Goal: Complete application form: Complete application form

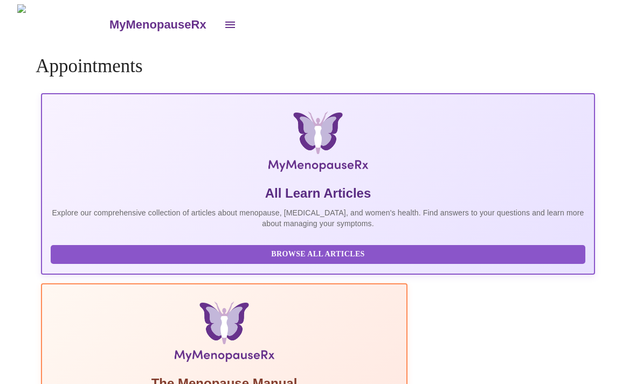
scroll to position [35, 0]
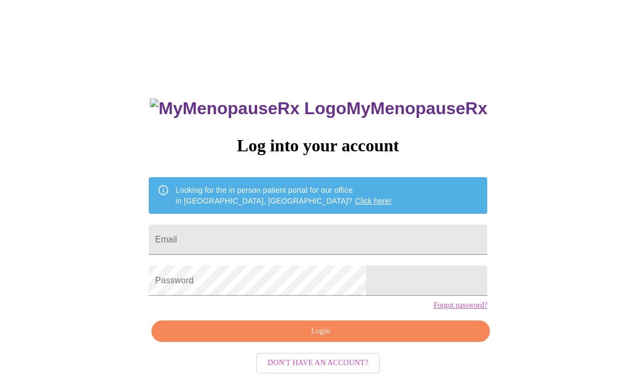
scroll to position [35, 0]
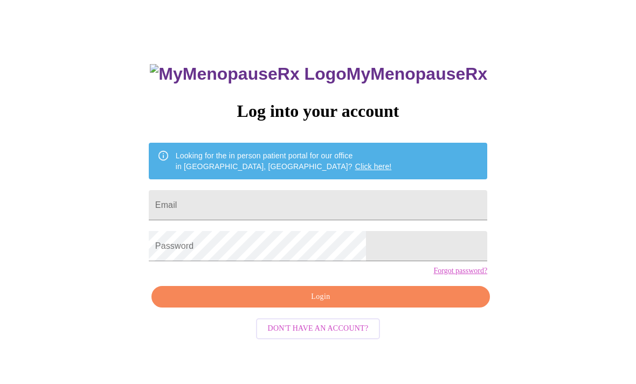
click at [328, 203] on input "Email" at bounding box center [318, 205] width 339 height 30
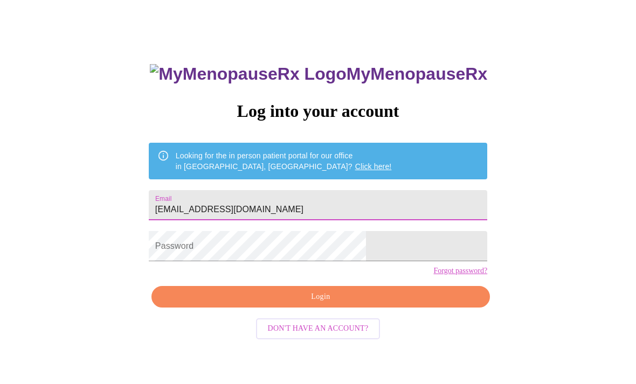
type input "[EMAIL_ADDRESS][DOMAIN_NAME]"
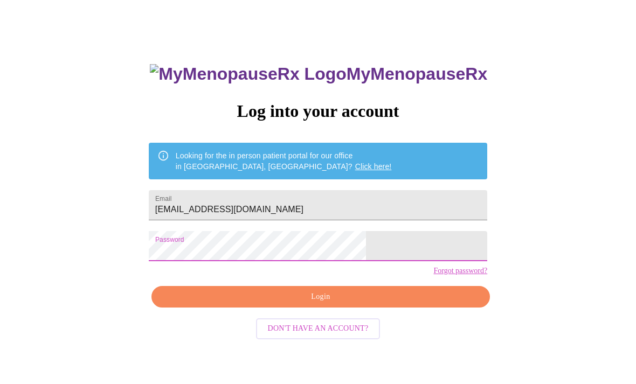
click at [399, 304] on span "Login" at bounding box center [321, 297] width 314 height 13
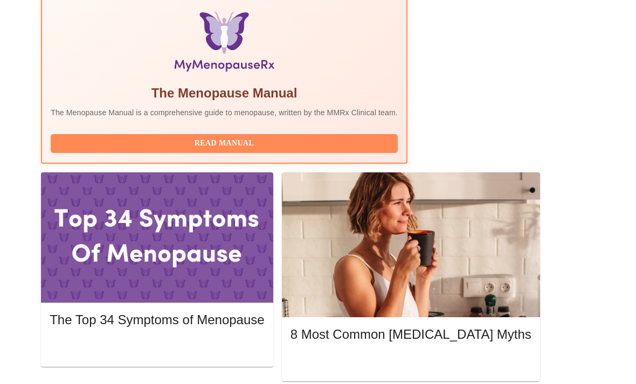
scroll to position [378, 0]
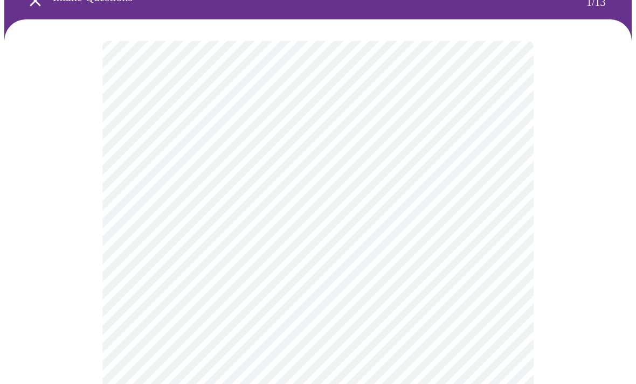
scroll to position [62, 0]
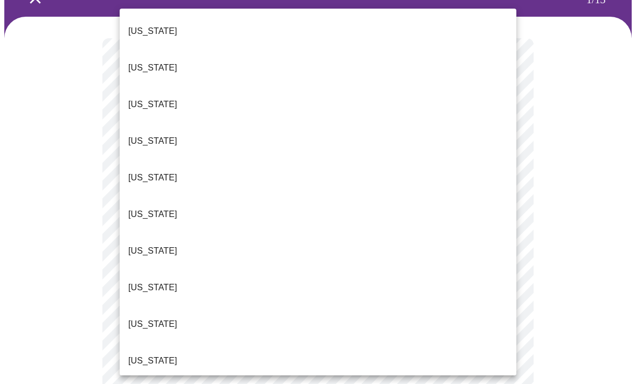
click at [153, 318] on p "[US_STATE]" at bounding box center [152, 324] width 49 height 13
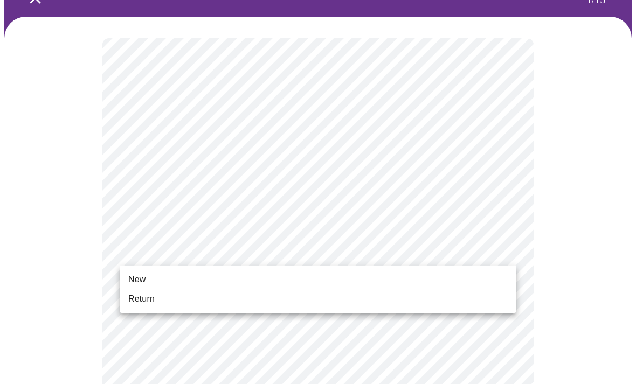
click at [154, 300] on span "Return" at bounding box center [141, 299] width 26 height 13
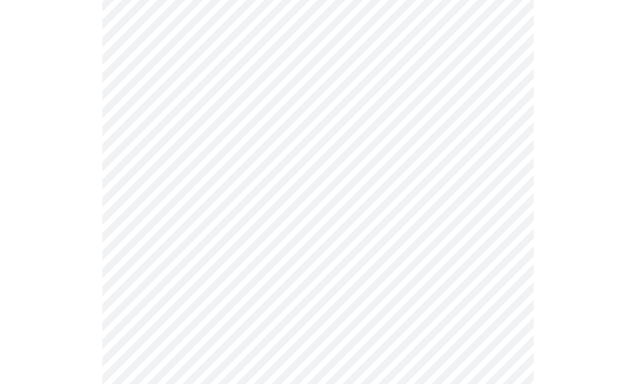
scroll to position [0, 0]
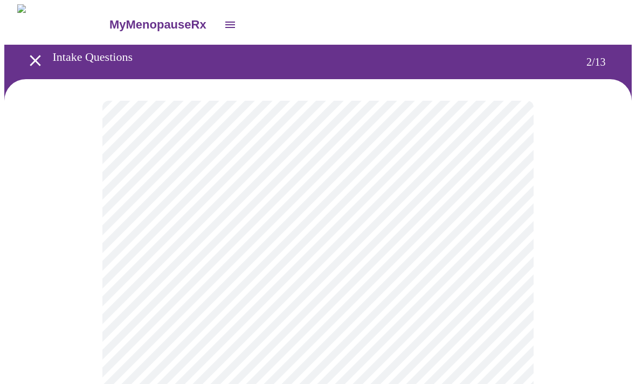
click at [511, 226] on body "MyMenopauseRx Intake Questions 2 / 13" at bounding box center [318, 327] width 628 height 646
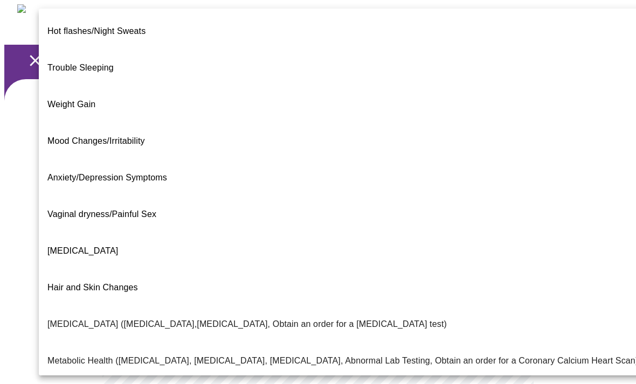
click at [136, 26] on span "Hot flashes/Night Sweats" at bounding box center [96, 30] width 98 height 9
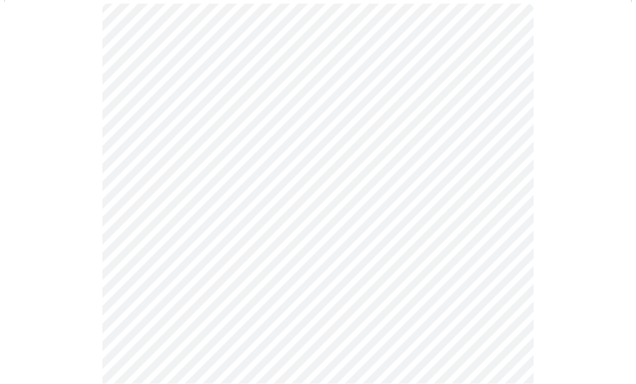
scroll to position [99, 0]
click at [508, 232] on body "MyMenopauseRx Intake Questions 2 / 13" at bounding box center [318, 225] width 628 height 641
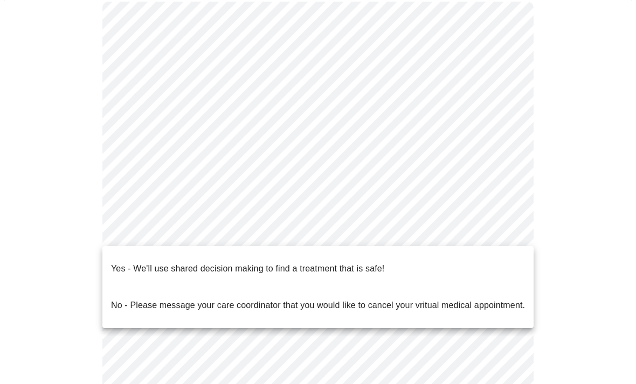
click at [181, 263] on p "Yes - We'll use shared decision making to find a treatment that is safe!" at bounding box center [247, 269] width 273 height 13
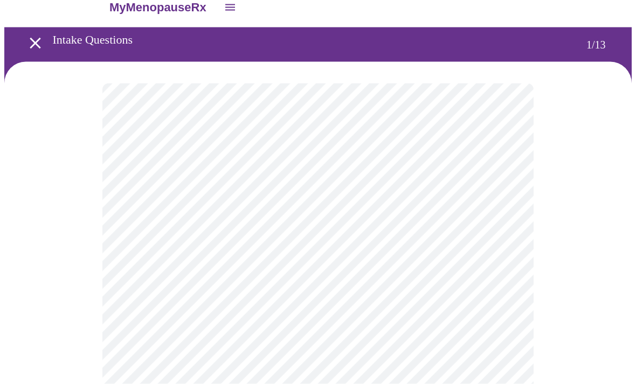
scroll to position [0, 0]
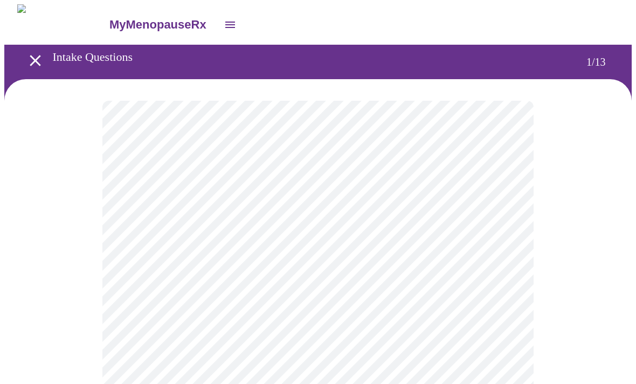
click at [217, 17] on button "open drawer" at bounding box center [230, 25] width 26 height 26
click at [26, 62] on icon "open drawer" at bounding box center [35, 60] width 19 height 19
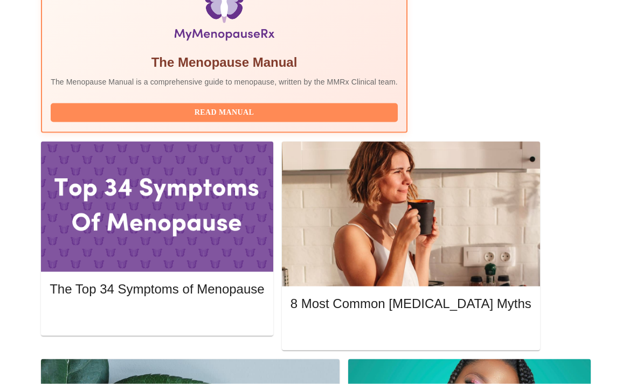
scroll to position [404, 0]
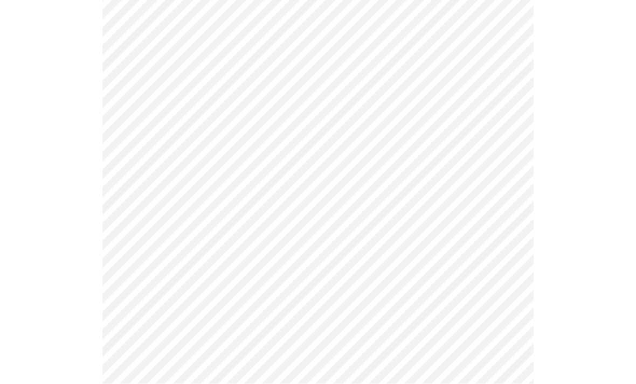
scroll to position [181, 0]
click at [506, 44] on body "MyMenopauseRx Intake Questions 2 / 13" at bounding box center [318, 147] width 628 height 646
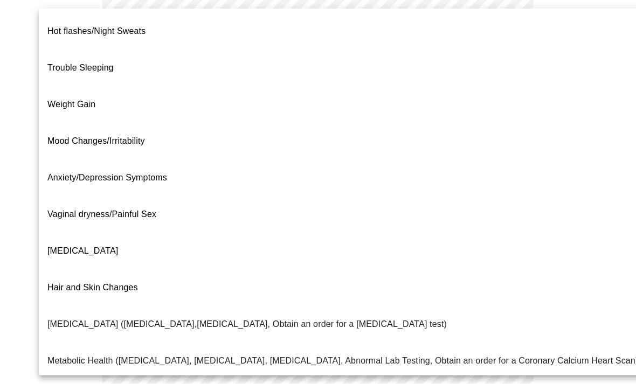
scroll to position [188, 0]
click at [139, 26] on span "Hot flashes/Night Sweats" at bounding box center [96, 30] width 98 height 9
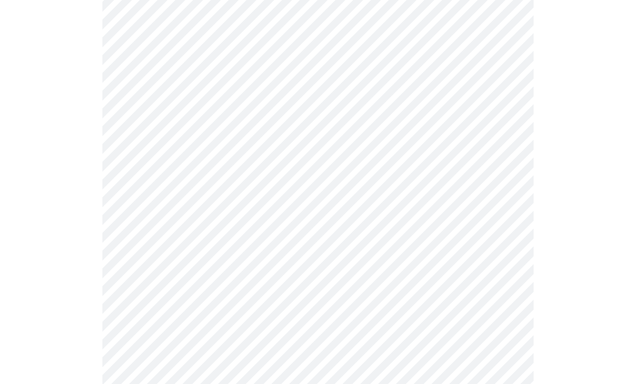
click at [510, 141] on body "MyMenopauseRx Intake Questions 2 / 13" at bounding box center [318, 136] width 628 height 641
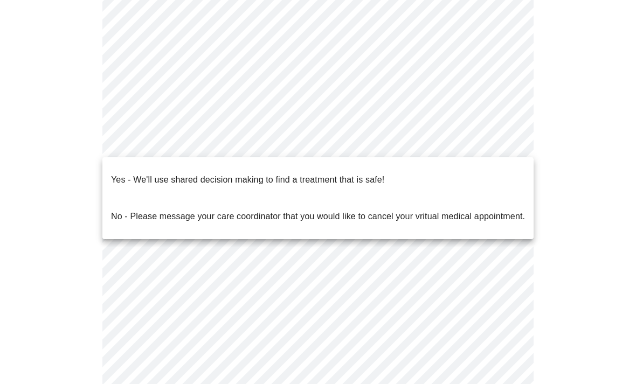
click at [383, 174] on p "Yes - We'll use shared decision making to find a treatment that is safe!" at bounding box center [247, 180] width 273 height 13
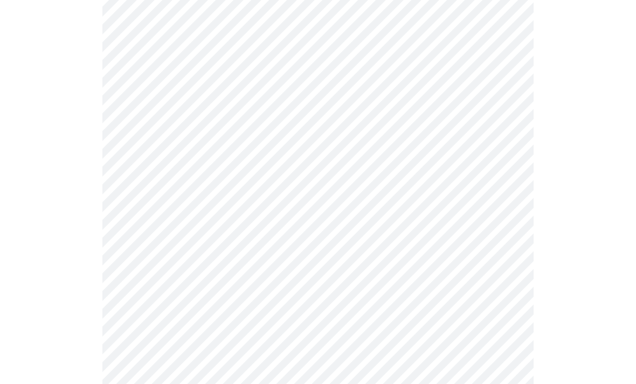
scroll to position [129, 0]
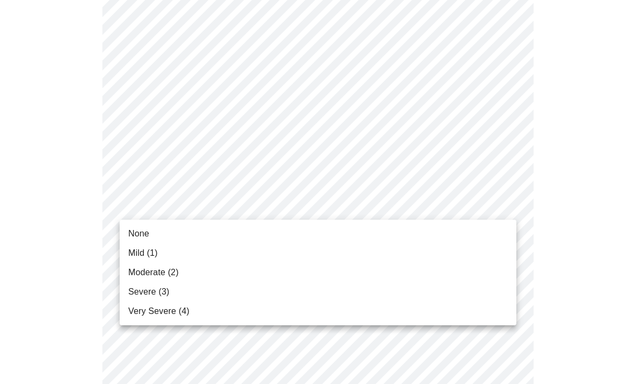
click at [142, 230] on span "None" at bounding box center [138, 234] width 21 height 13
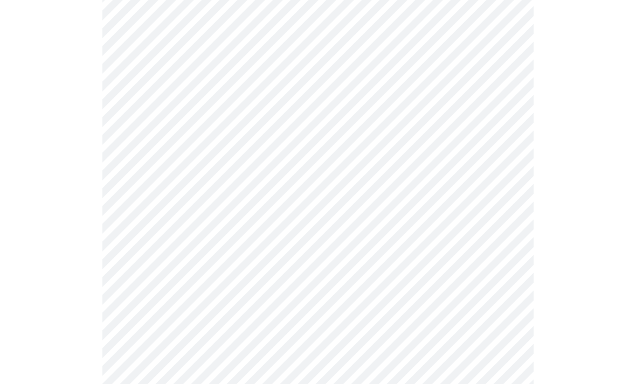
scroll to position [173, 0]
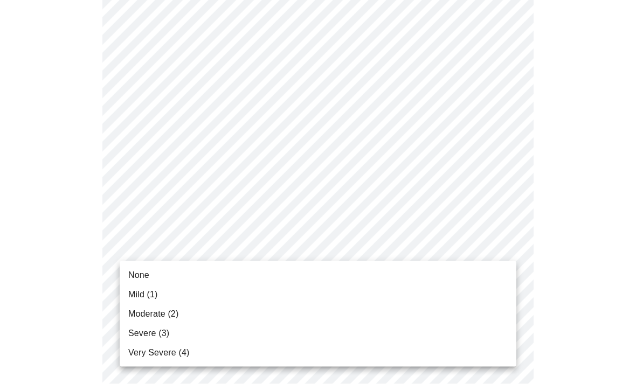
scroll to position [173, 0]
click at [150, 295] on span "Mild (1)" at bounding box center [143, 294] width 30 height 13
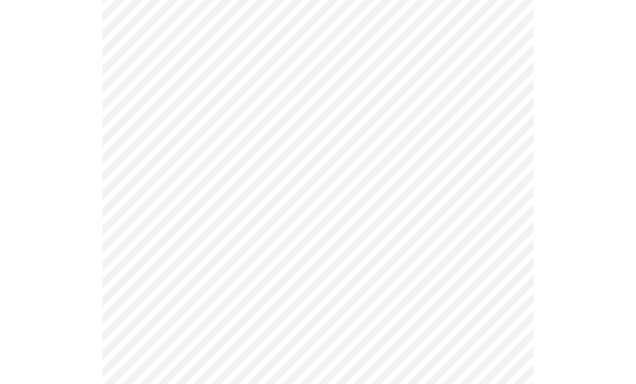
scroll to position [243, 0]
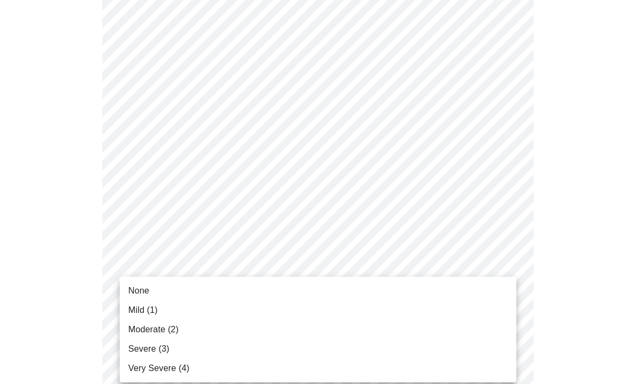
click at [141, 308] on span "Mild (1)" at bounding box center [143, 310] width 30 height 13
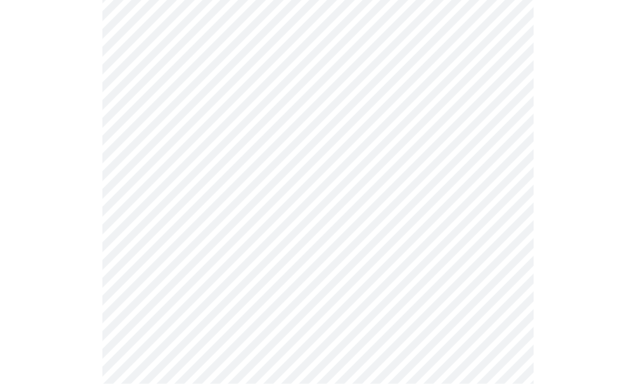
scroll to position [500, 0]
click at [510, 256] on body "MyMenopauseRx Intake Questions 3 / 13" at bounding box center [318, 196] width 628 height 1385
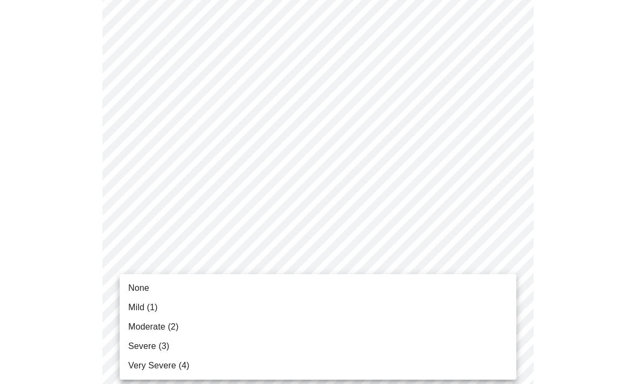
click at [149, 312] on span "Mild (1)" at bounding box center [143, 307] width 30 height 13
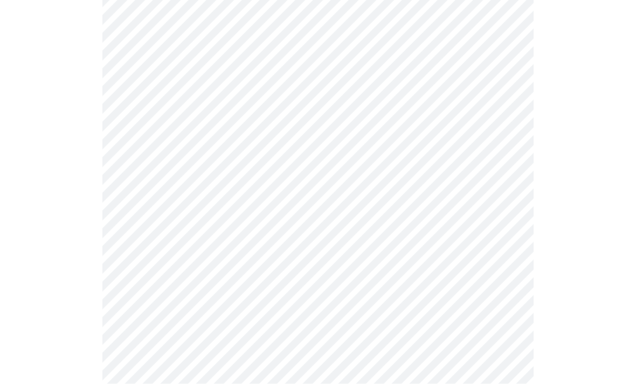
scroll to position [641, 0]
click at [507, 203] on body "MyMenopauseRx Intake Questions 3 / 13" at bounding box center [318, 48] width 628 height 1370
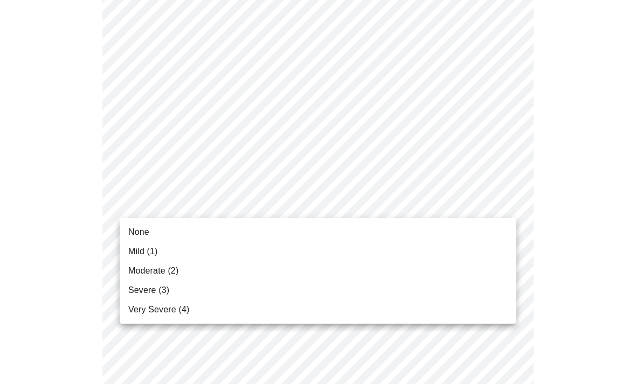
click at [137, 270] on span "Moderate (2)" at bounding box center [153, 271] width 50 height 13
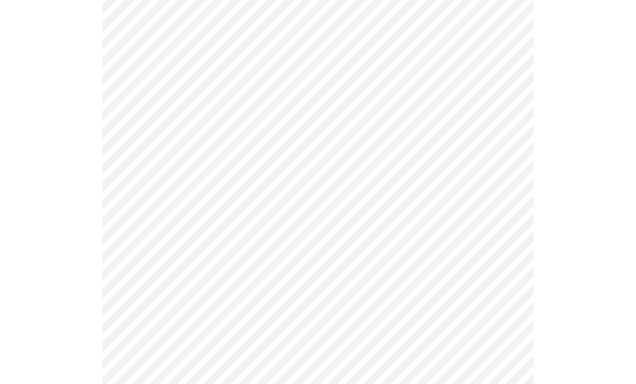
scroll to position [700, 0]
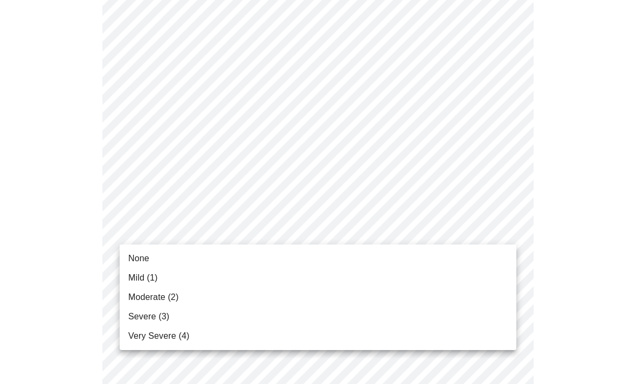
click at [129, 266] on li "None" at bounding box center [318, 258] width 397 height 19
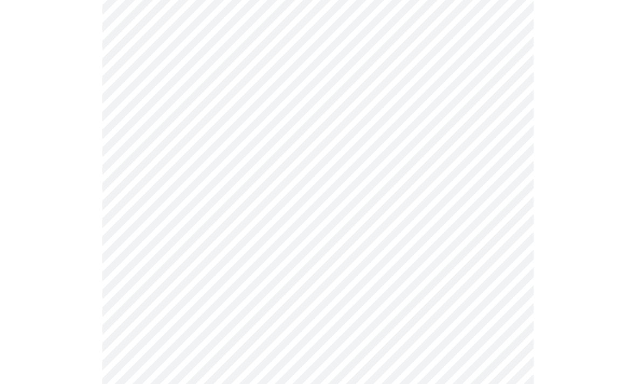
scroll to position [808, 0]
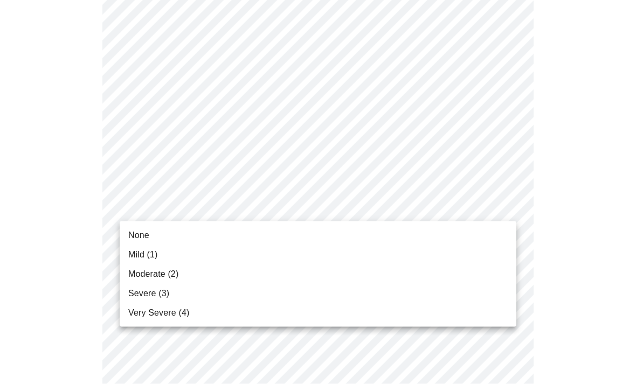
scroll to position [808, 0]
click at [139, 291] on span "Severe (3)" at bounding box center [148, 293] width 41 height 13
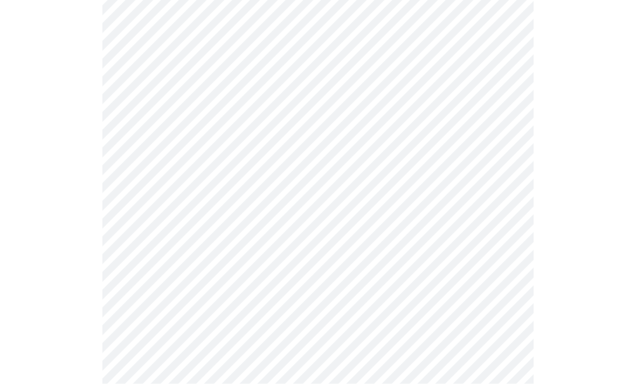
scroll to position [844, 0]
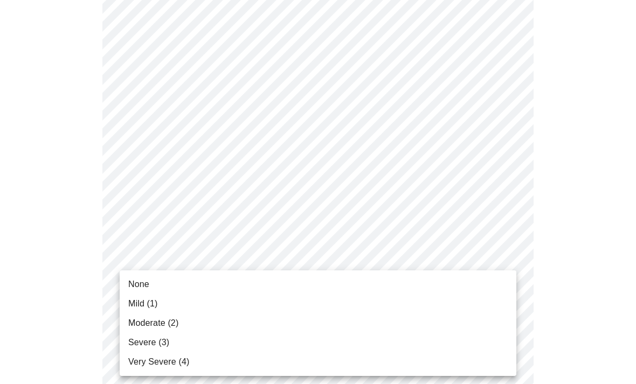
click at [132, 284] on span "None" at bounding box center [138, 284] width 21 height 13
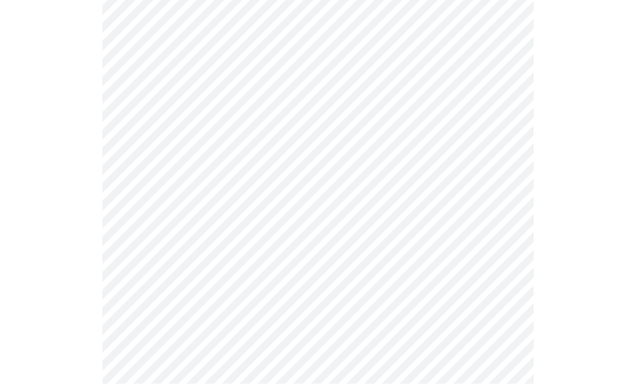
scroll to position [363, 0]
click at [501, 211] on body "MyMenopauseRx Intake Questions 3 / 13" at bounding box center [318, 297] width 628 height 1312
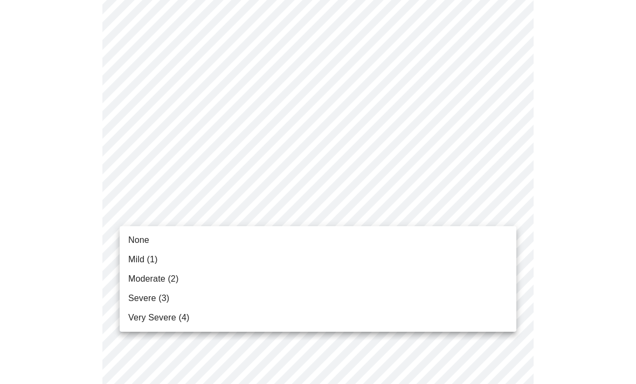
click at [125, 260] on li "Mild (1)" at bounding box center [318, 259] width 397 height 19
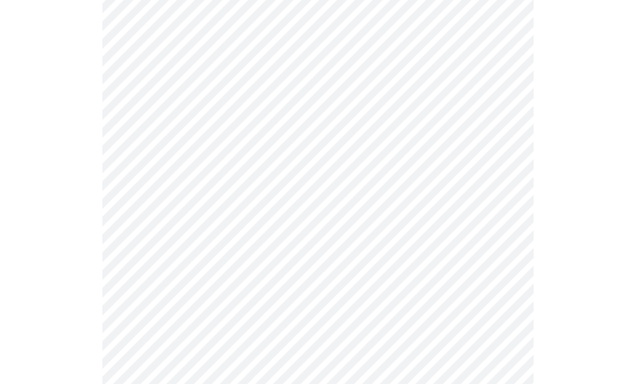
scroll to position [489, 0]
click at [496, 154] on body "MyMenopauseRx Intake Questions 3 / 13" at bounding box center [318, 164] width 628 height 1297
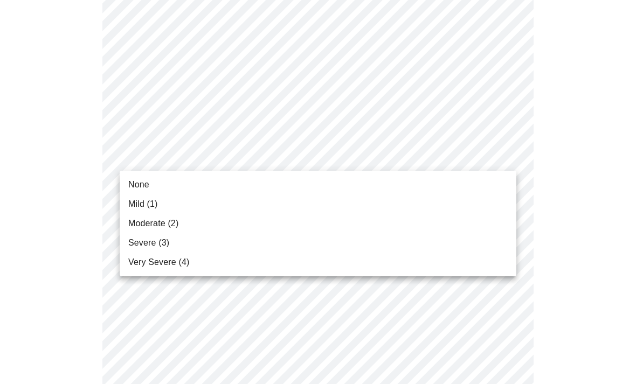
click at [145, 204] on span "Mild (1)" at bounding box center [143, 204] width 30 height 13
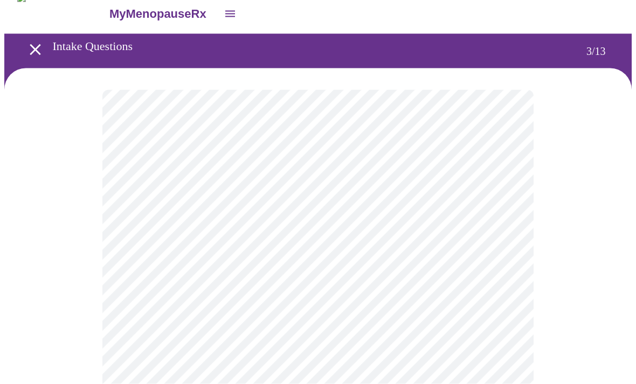
scroll to position [14, 0]
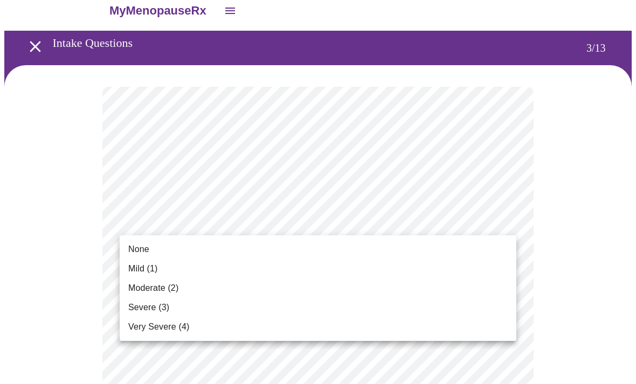
click at [143, 267] on span "Mild (1)" at bounding box center [143, 269] width 30 height 13
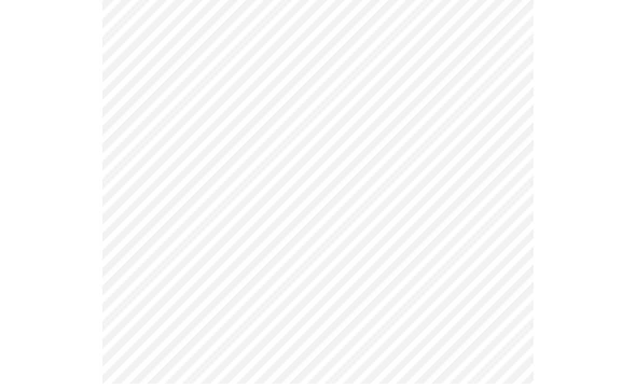
scroll to position [491, 0]
click at [510, 163] on body "MyMenopauseRx Intake Questions 4 / 13" at bounding box center [318, 44] width 628 height 1062
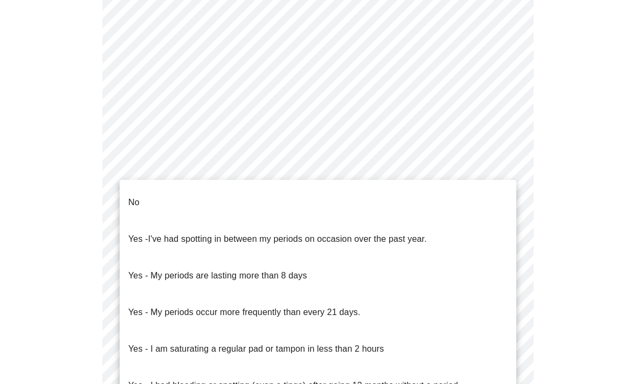
click at [129, 196] on p "No" at bounding box center [133, 202] width 11 height 13
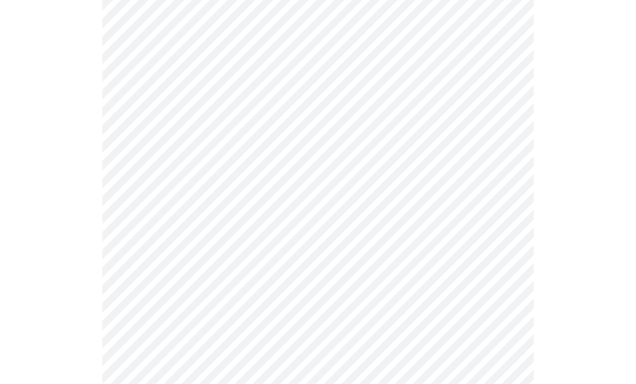
click at [507, 235] on body "MyMenopauseRx Intake Questions 4 / 13" at bounding box center [318, 41] width 628 height 1056
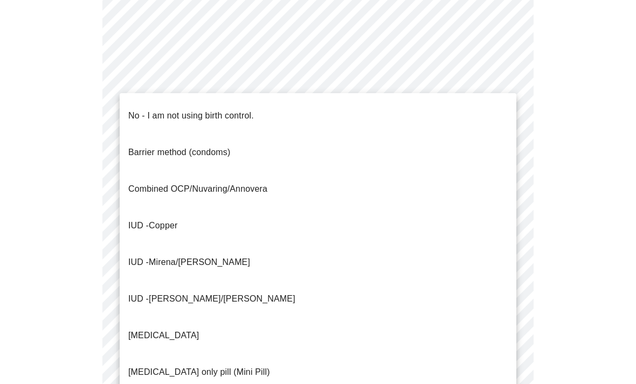
click at [127, 111] on li "No - I am not using birth control." at bounding box center [318, 116] width 397 height 37
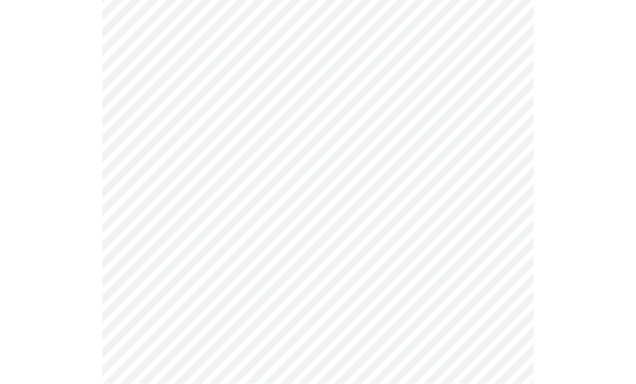
scroll to position [584, 0]
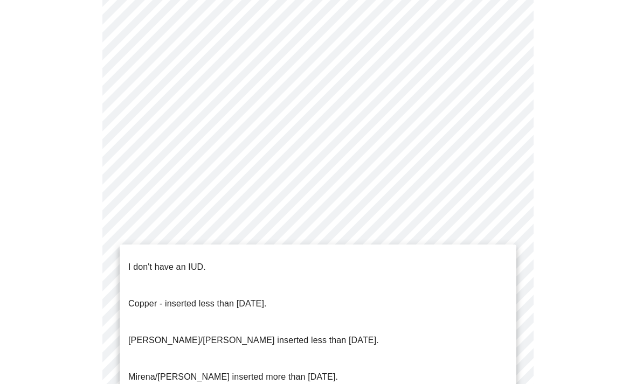
click at [136, 261] on p "I don't have an IUD." at bounding box center [167, 267] width 78 height 13
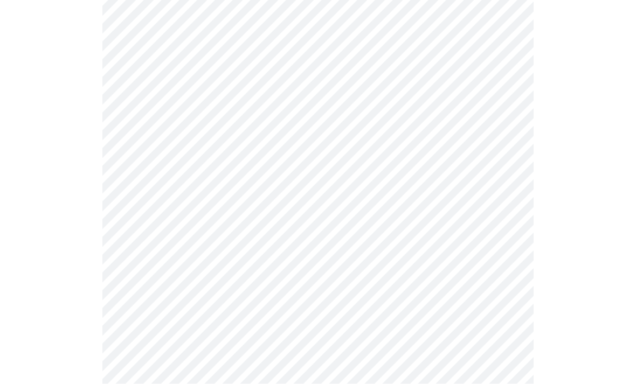
scroll to position [625, 0]
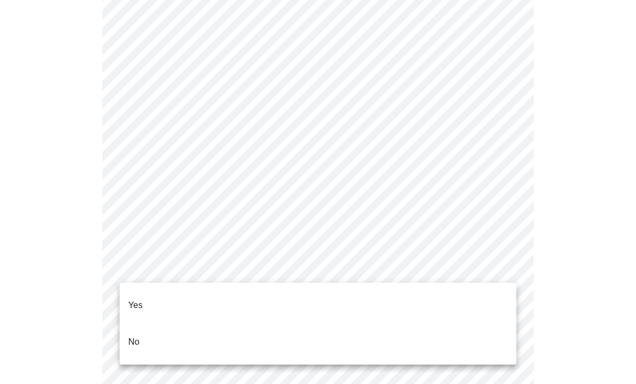
click at [126, 328] on li "No" at bounding box center [318, 342] width 397 height 37
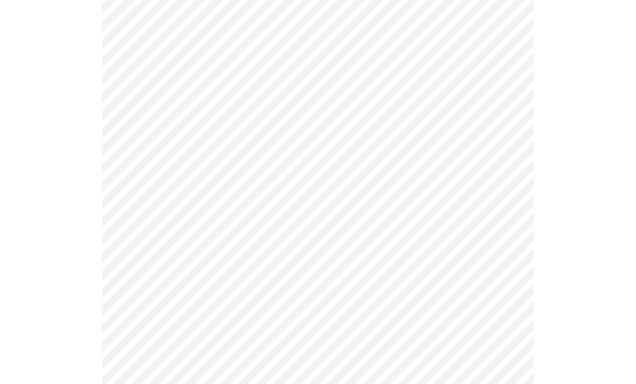
scroll to position [152, 0]
click at [507, 219] on body "MyMenopauseRx Intake Questions 5 / 13" at bounding box center [318, 251] width 628 height 796
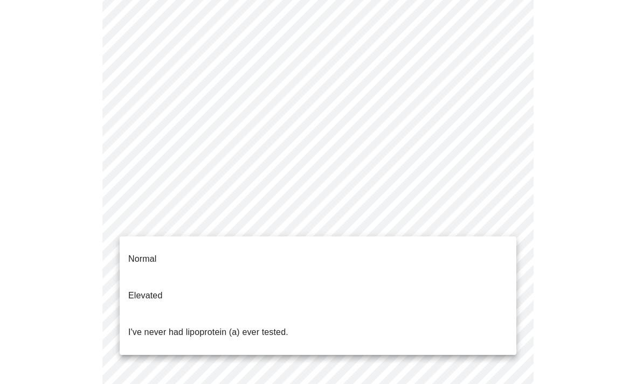
click at [123, 255] on li "Normal" at bounding box center [318, 259] width 397 height 37
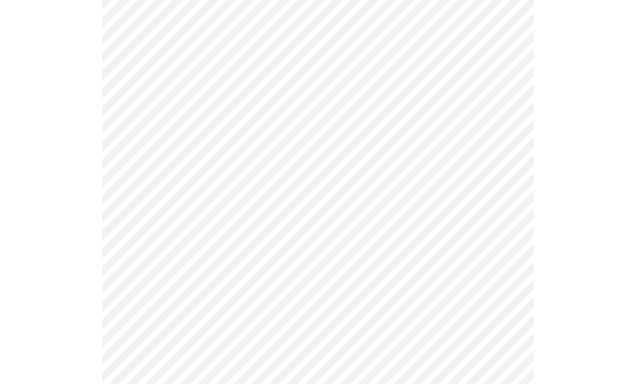
scroll to position [2840, 0]
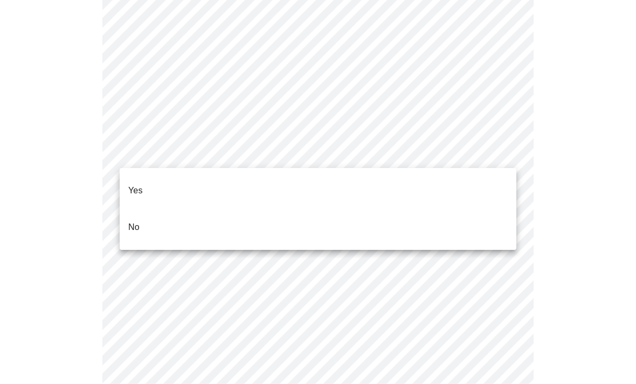
click at [143, 216] on li "No" at bounding box center [318, 227] width 397 height 37
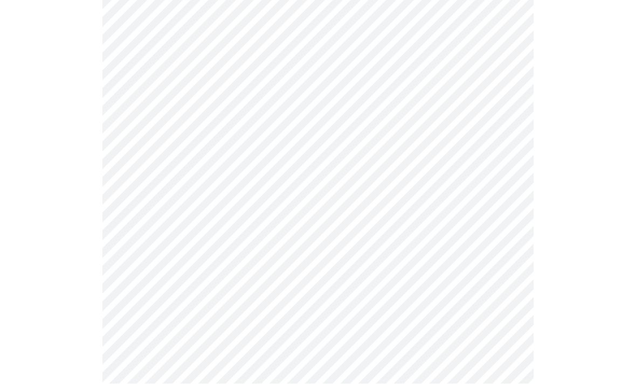
scroll to position [582, 0]
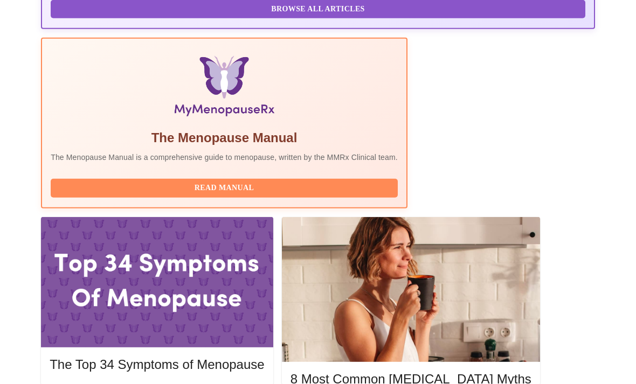
scroll to position [334, 0]
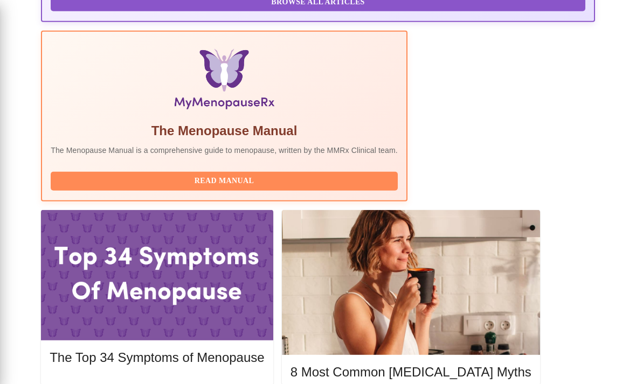
click at [0, 264] on div at bounding box center [318, 192] width 636 height 384
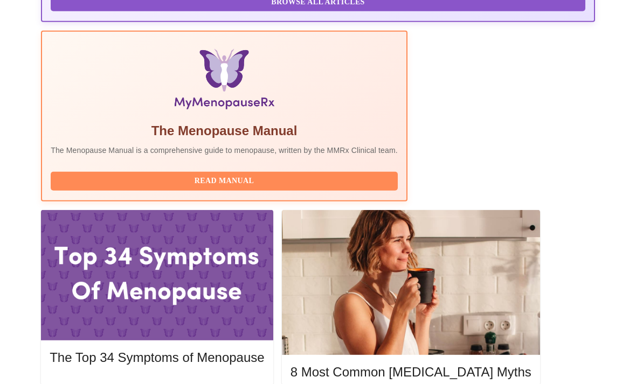
scroll to position [341, 0]
